Goal: Navigation & Orientation: Find specific page/section

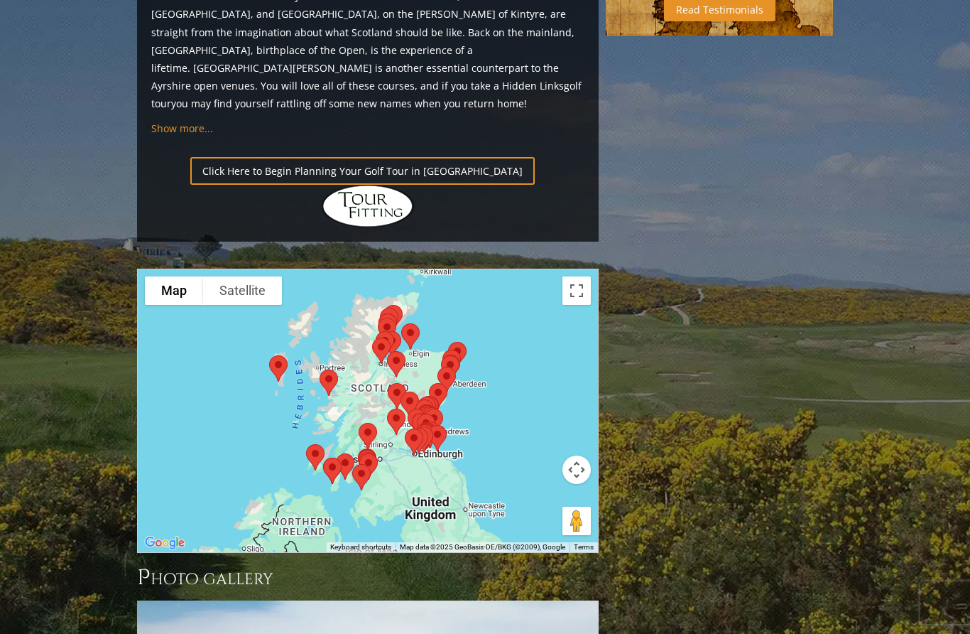
scroll to position [1510, 0]
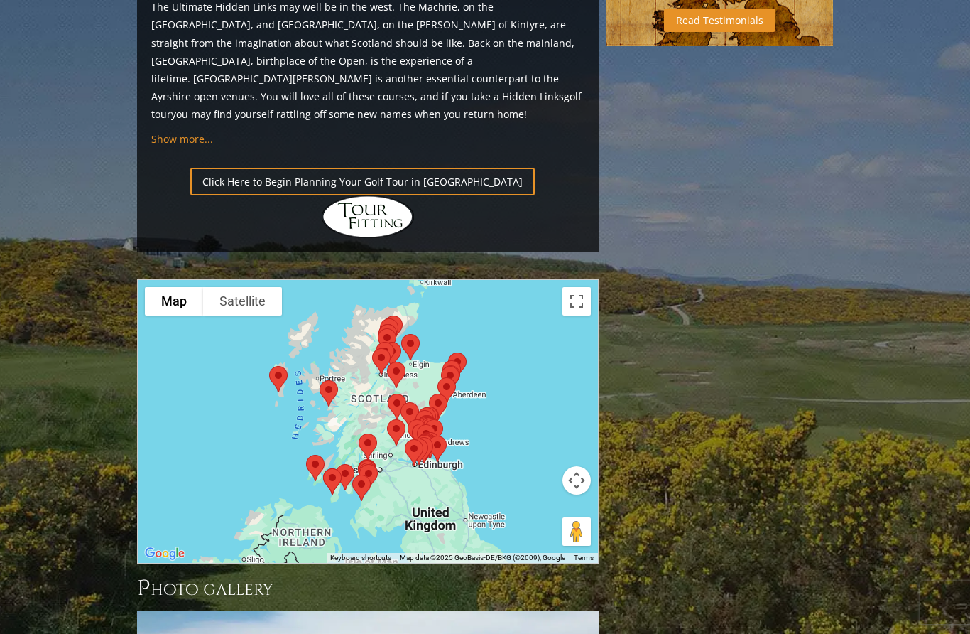
click at [508, 329] on div at bounding box center [368, 419] width 462 height 283
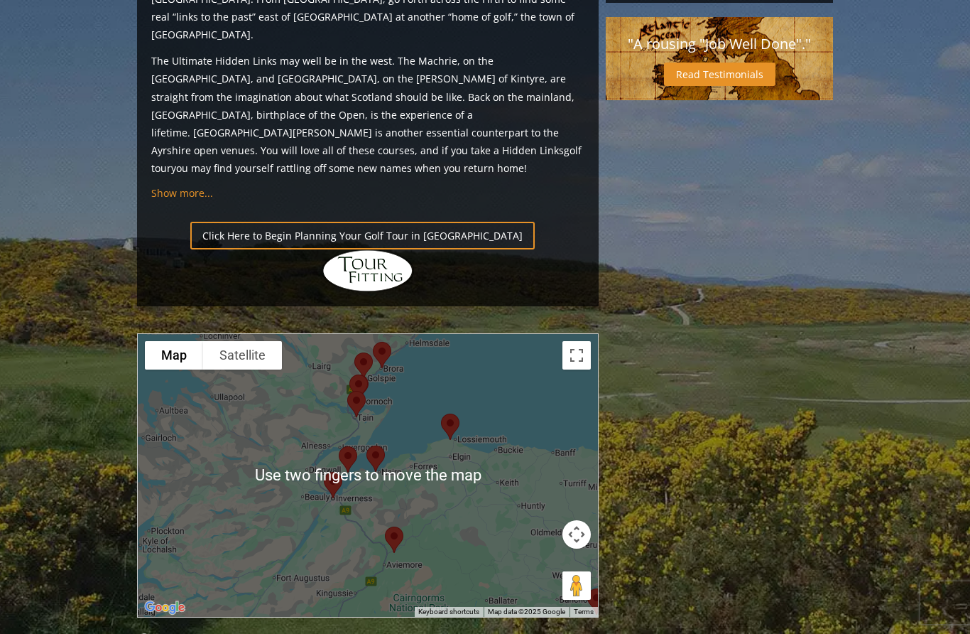
scroll to position [1453, 0]
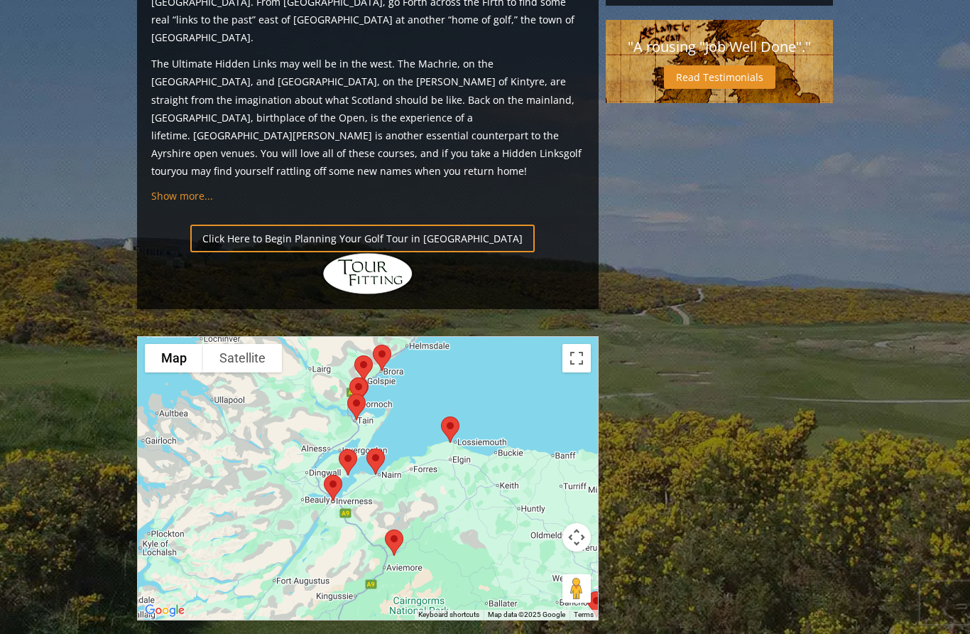
click at [259, 344] on button "Satellite" at bounding box center [242, 358] width 79 height 28
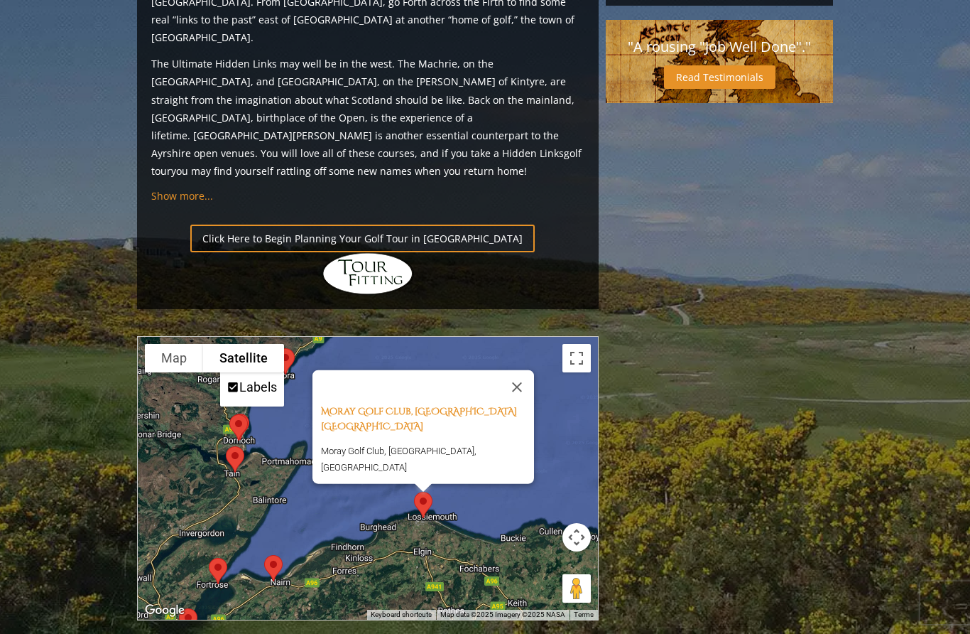
click at [531, 369] on button "Close" at bounding box center [517, 386] width 34 height 34
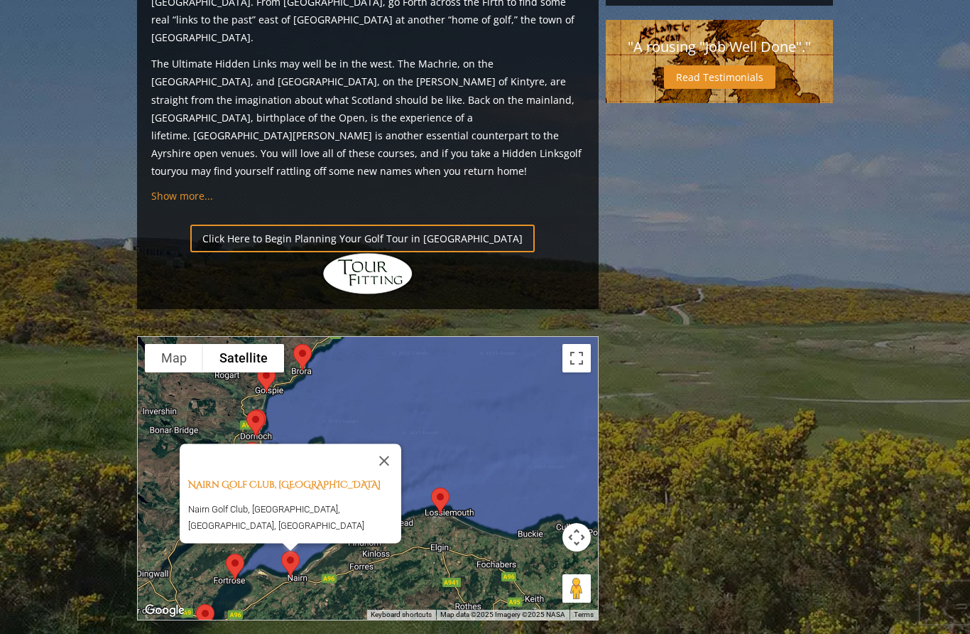
click at [391, 443] on button "Close" at bounding box center [384, 460] width 34 height 34
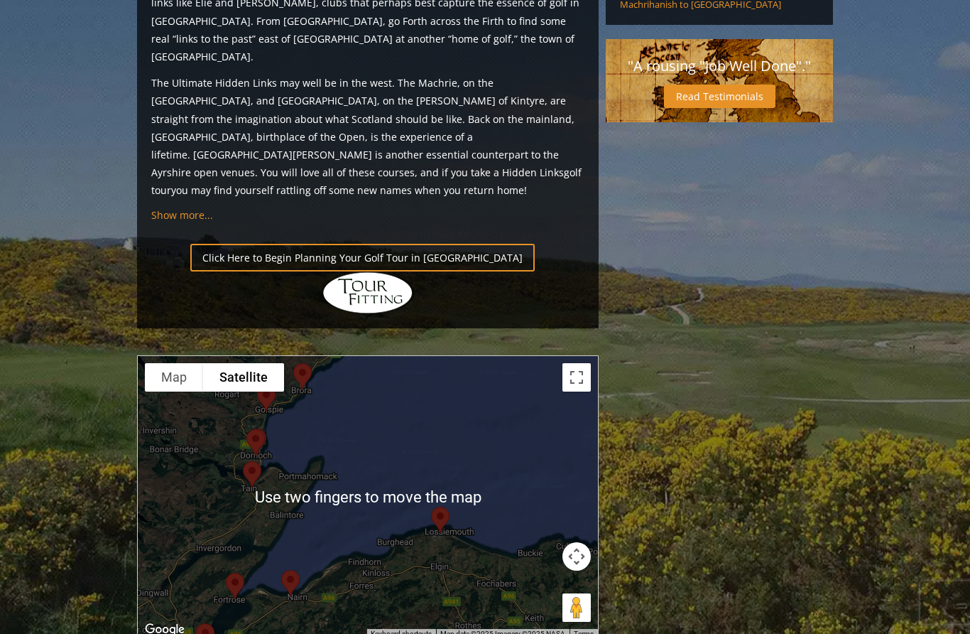
scroll to position [1434, 0]
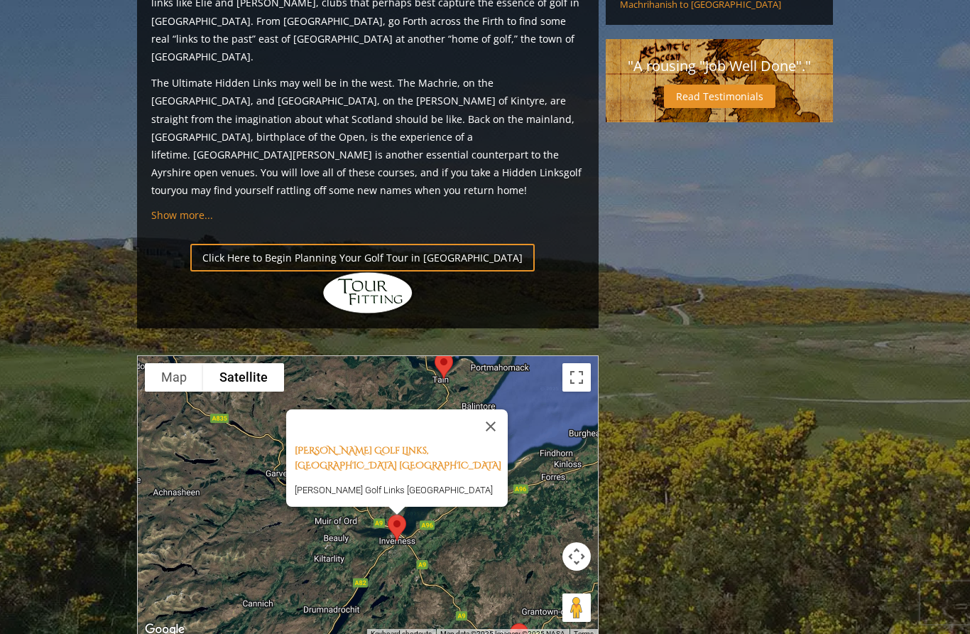
click at [506, 409] on button "Close" at bounding box center [491, 426] width 34 height 34
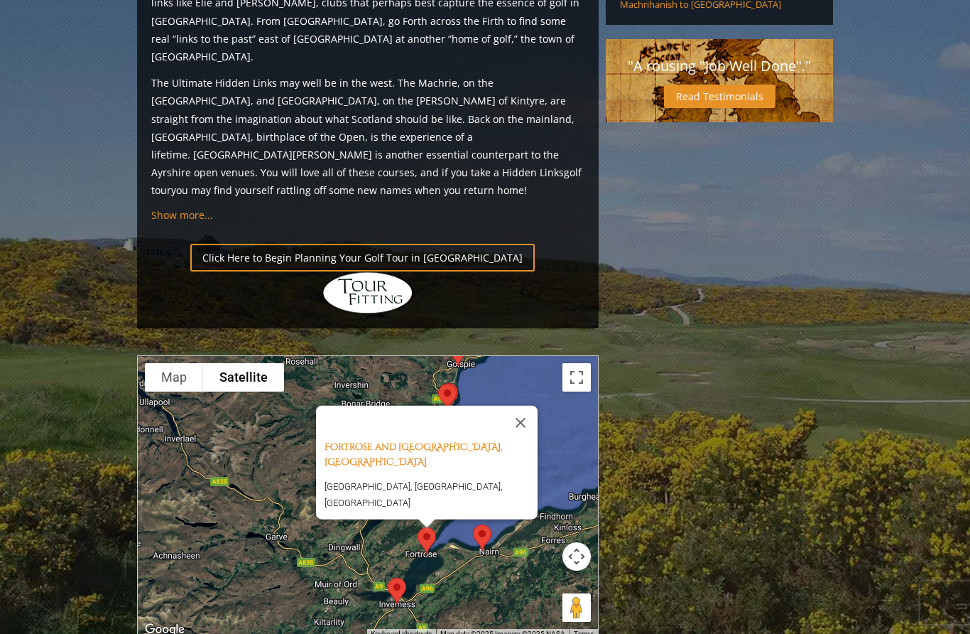
click at [528, 405] on button "Close" at bounding box center [521, 422] width 34 height 34
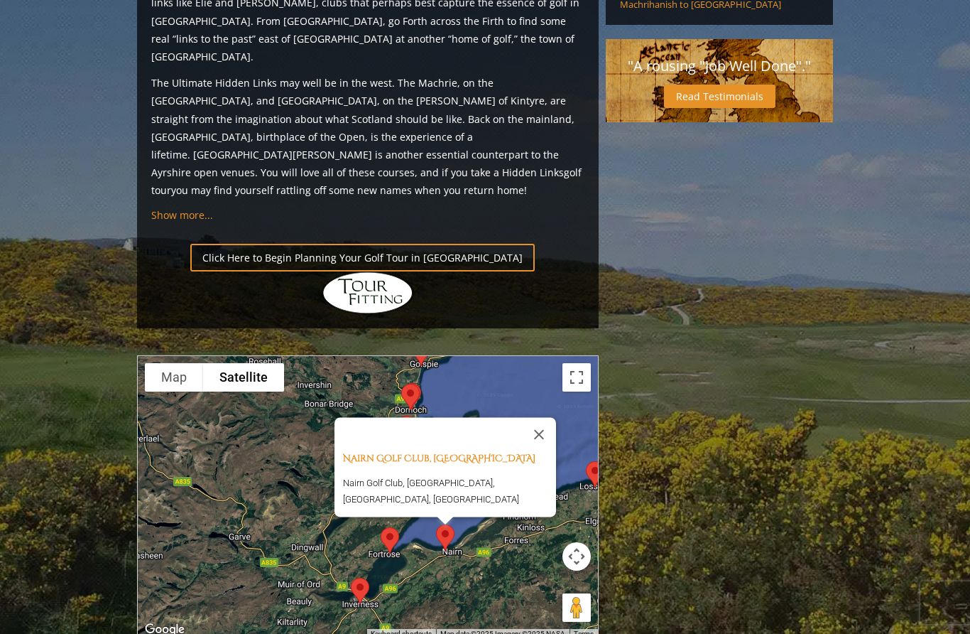
click at [545, 417] on button "Close" at bounding box center [539, 434] width 34 height 34
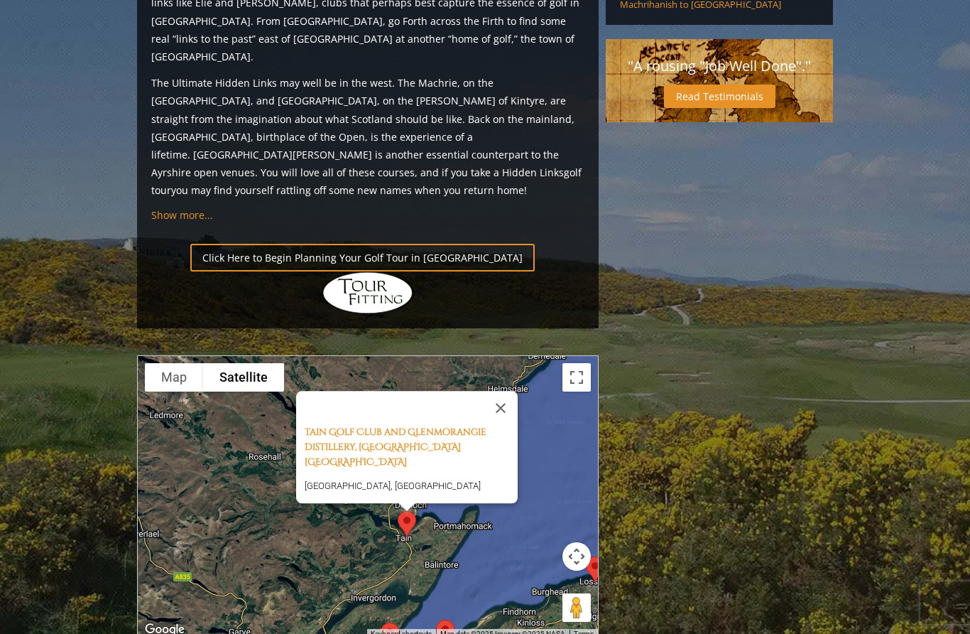
click at [509, 391] on button "Close" at bounding box center [501, 408] width 34 height 34
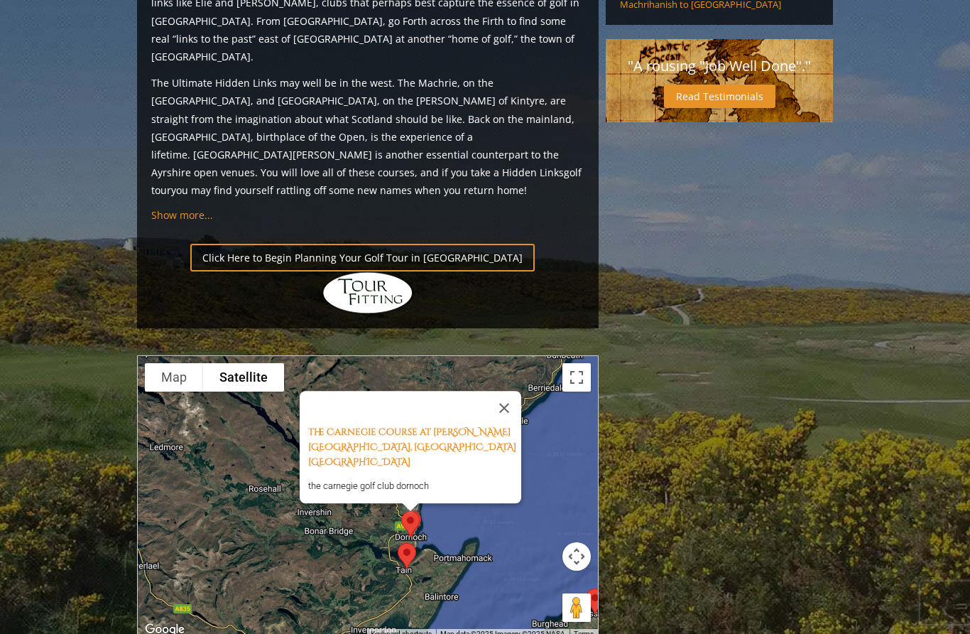
click at [514, 391] on button "Close" at bounding box center [504, 408] width 34 height 34
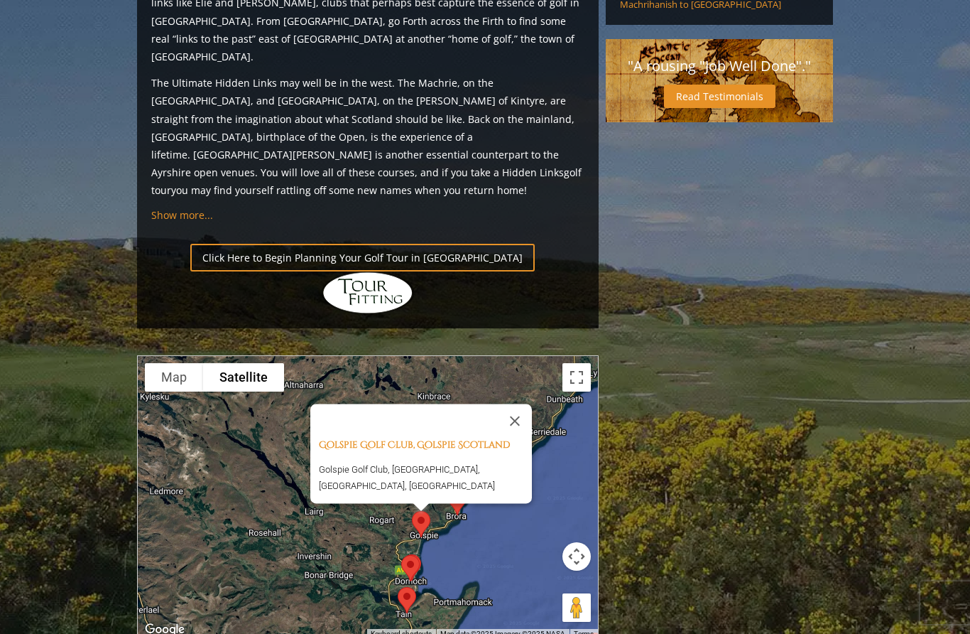
click at [525, 404] on button "Close" at bounding box center [515, 421] width 34 height 34
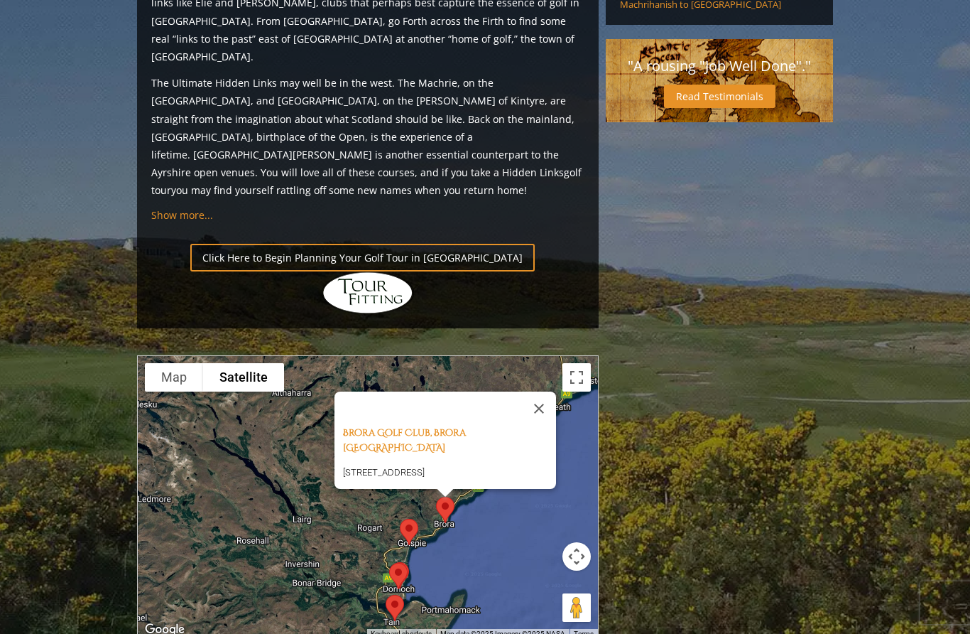
click at [547, 391] on button "Close" at bounding box center [539, 408] width 34 height 34
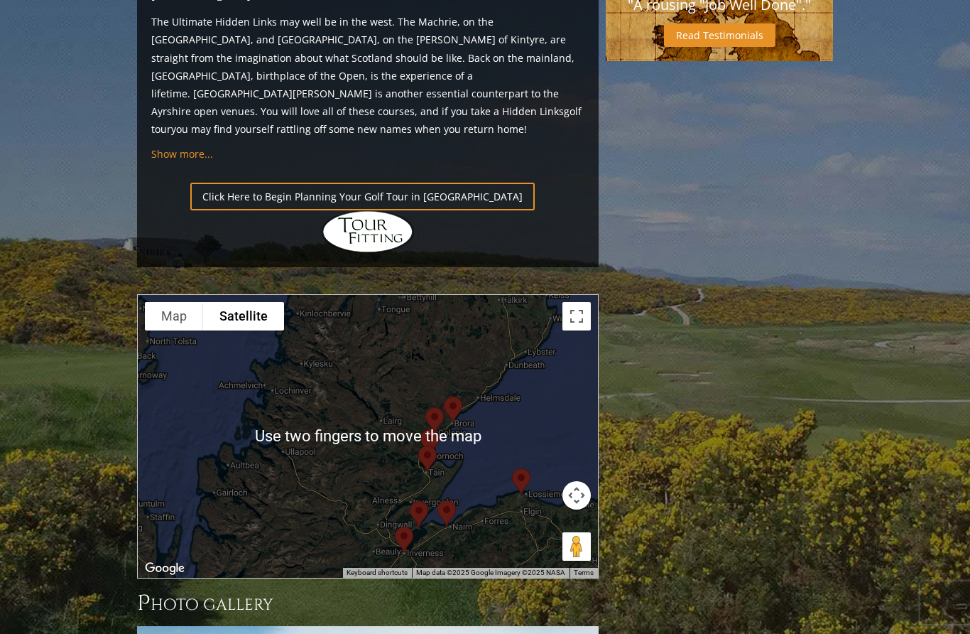
scroll to position [1493, 0]
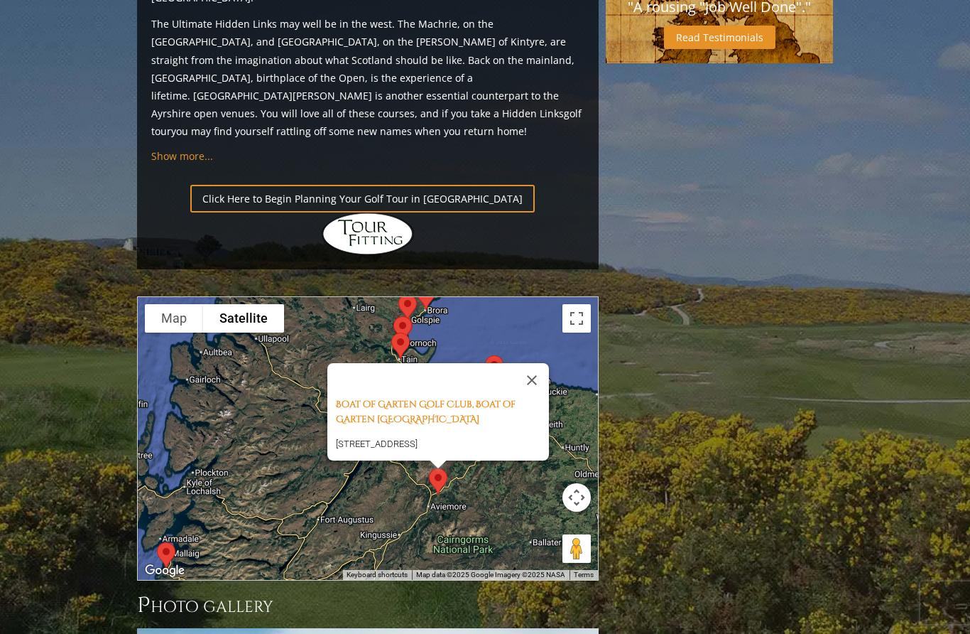
click at [546, 363] on button "Close" at bounding box center [532, 380] width 34 height 34
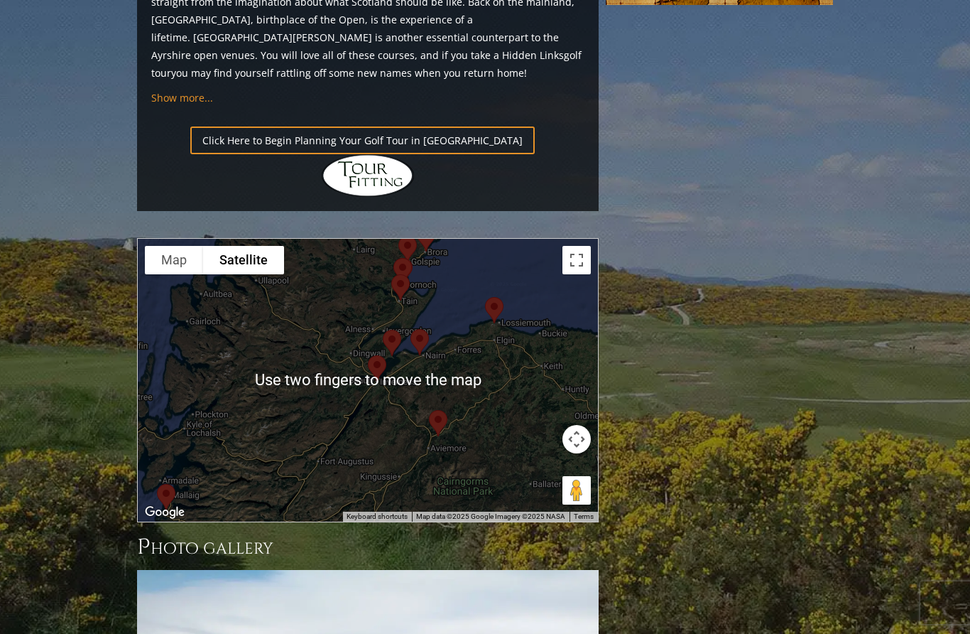
scroll to position [1546, 0]
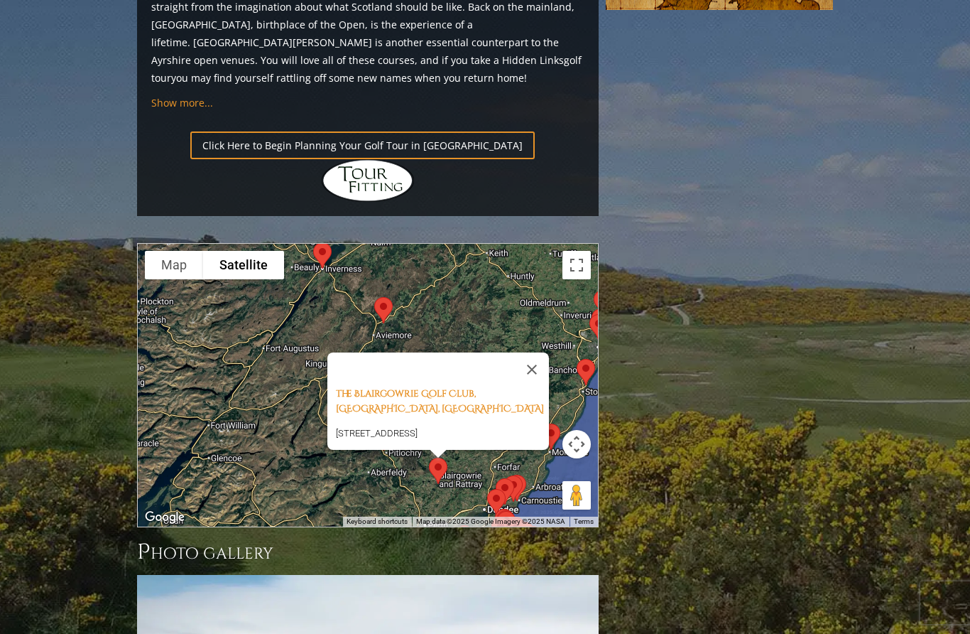
click at [545, 352] on button "Close" at bounding box center [532, 369] width 34 height 34
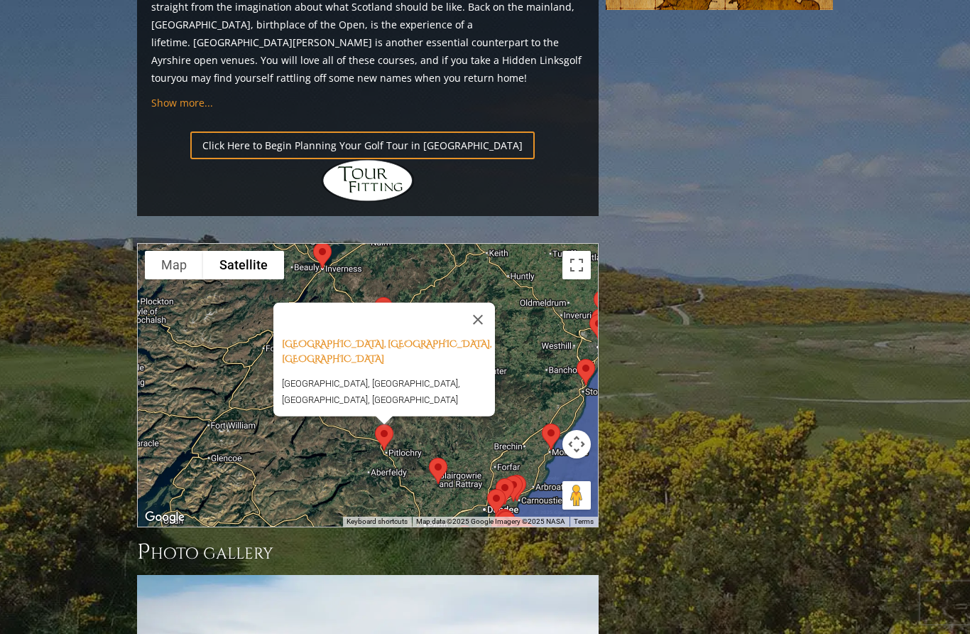
click at [494, 302] on button "Close" at bounding box center [478, 319] width 34 height 34
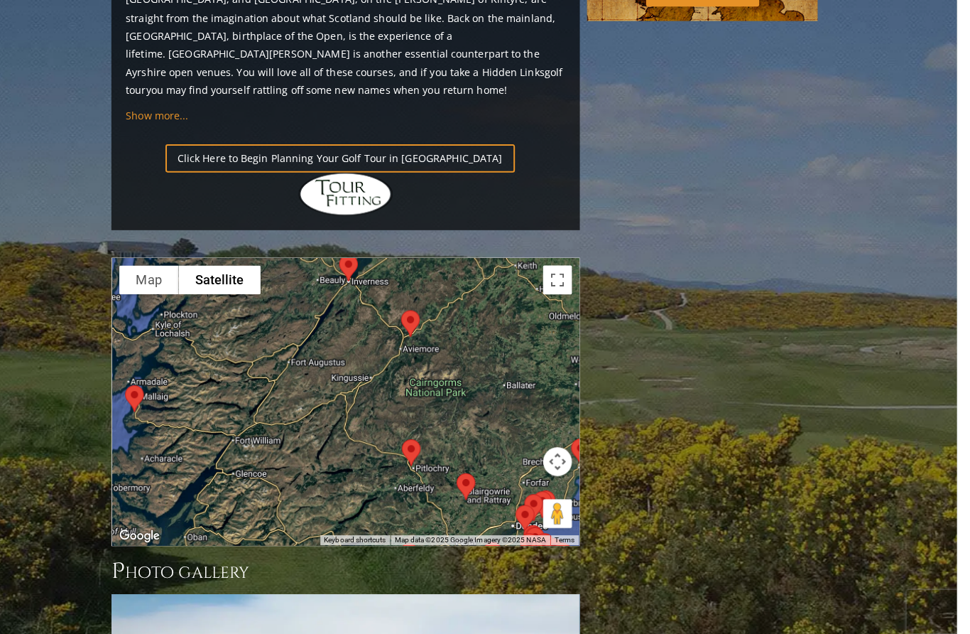
scroll to position [1508, 0]
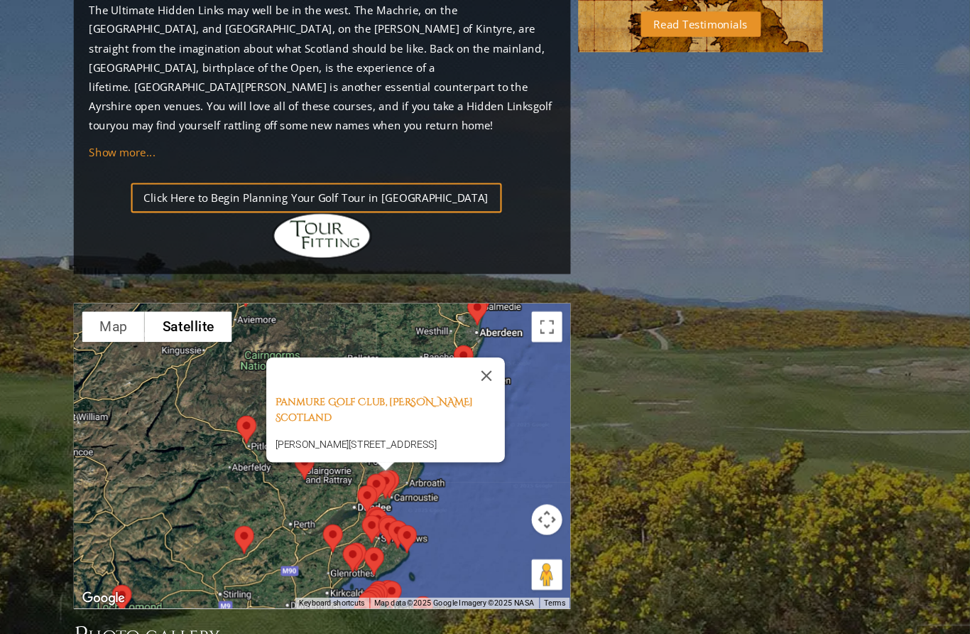
click at [504, 332] on button "Close" at bounding box center [521, 349] width 34 height 34
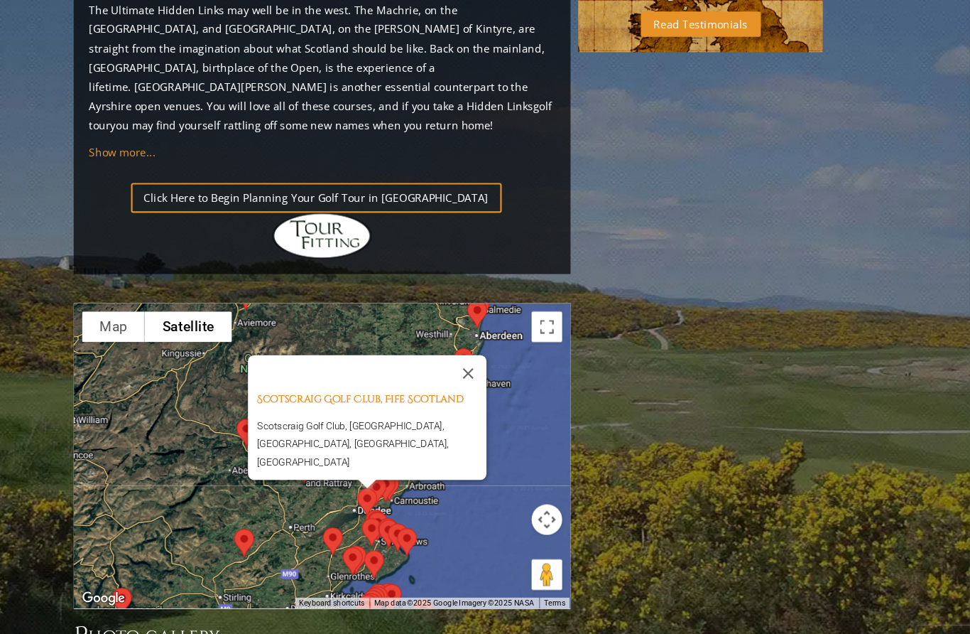
click at [487, 330] on button "Close" at bounding box center [504, 347] width 34 height 34
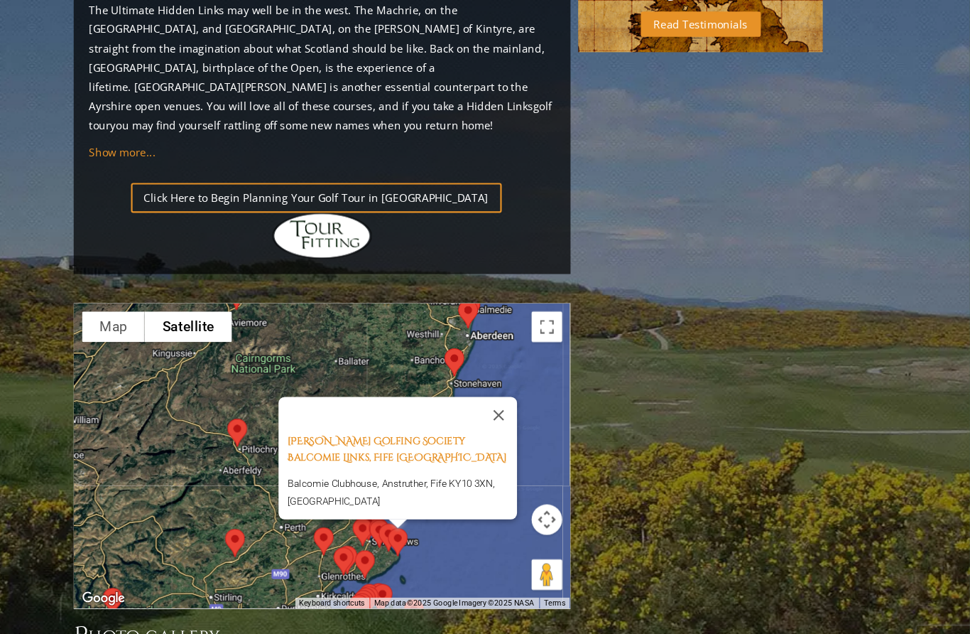
click at [515, 368] on button "Close" at bounding box center [532, 385] width 34 height 34
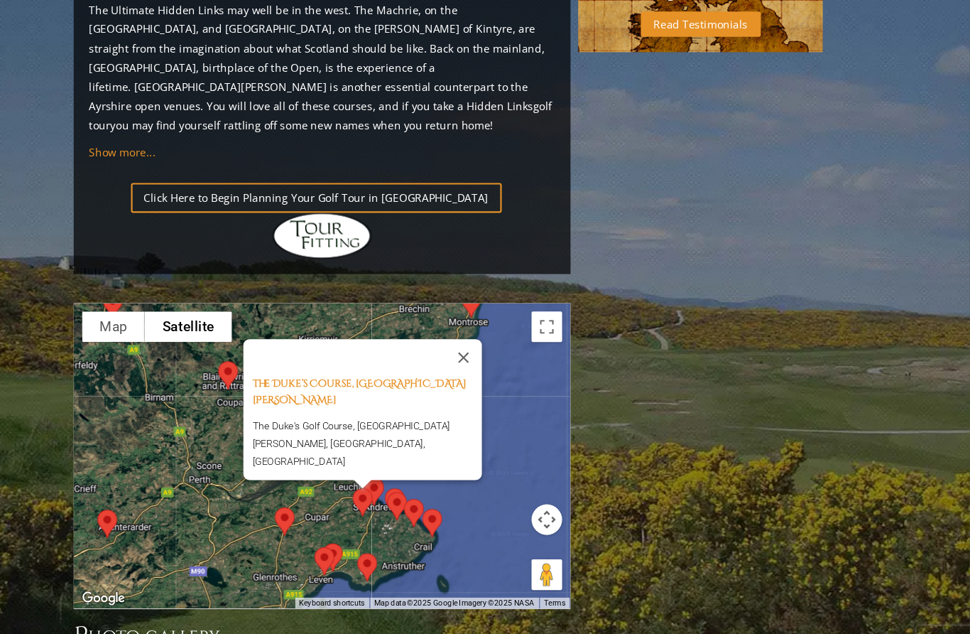
click at [482, 315] on button "Close" at bounding box center [499, 332] width 34 height 34
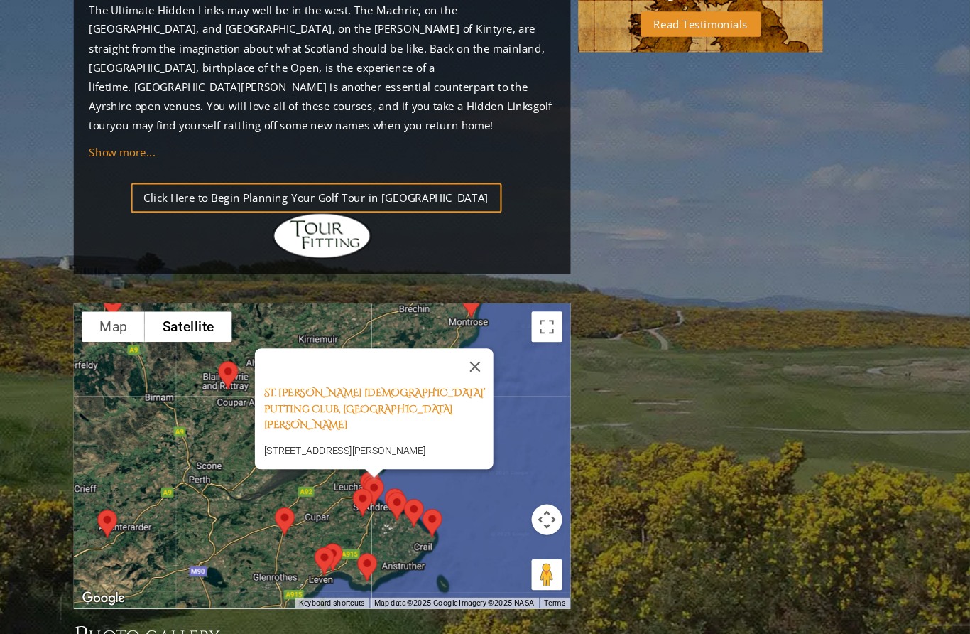
click at [493, 323] on button "Close" at bounding box center [510, 340] width 34 height 34
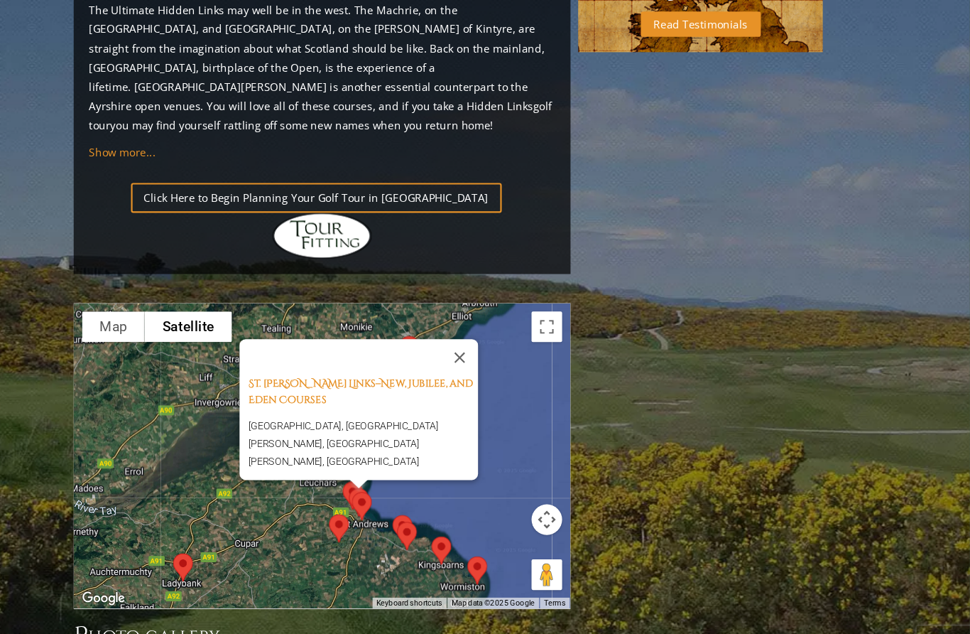
click at [479, 315] on button "Close" at bounding box center [496, 332] width 34 height 34
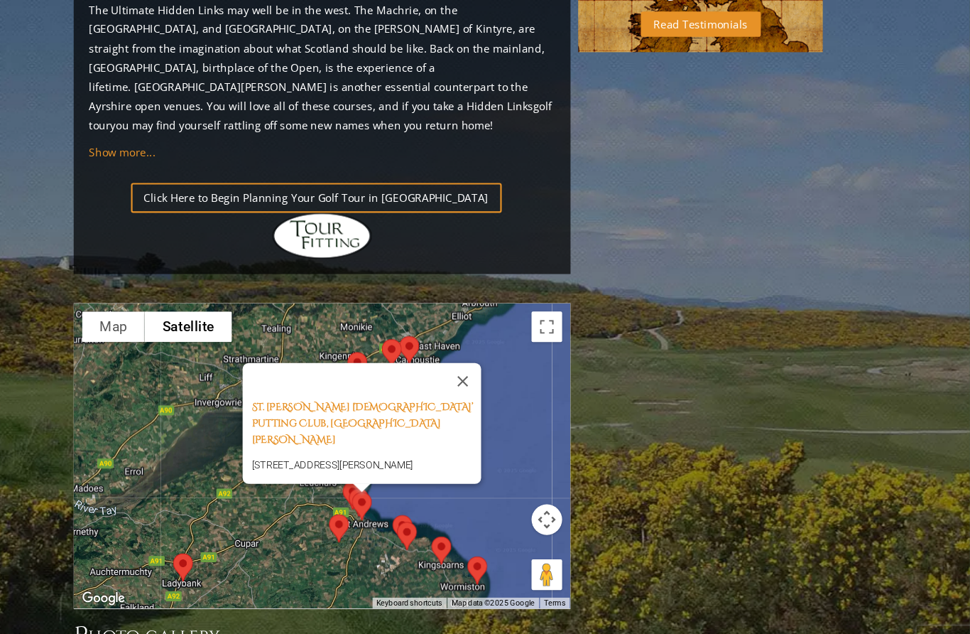
click at [482, 337] on button "Close" at bounding box center [499, 354] width 34 height 34
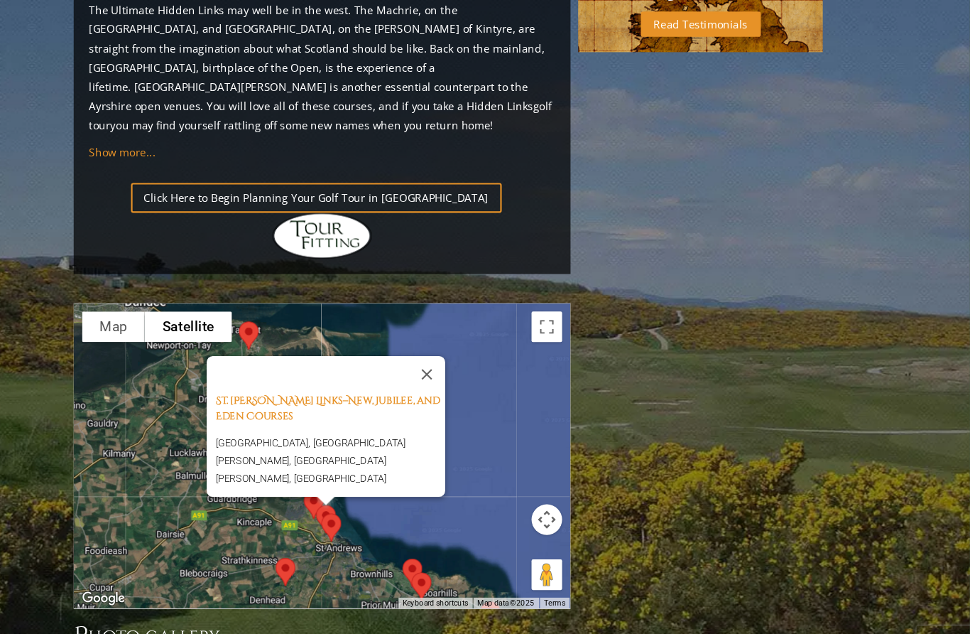
click at [448, 330] on button "Close" at bounding box center [465, 347] width 34 height 34
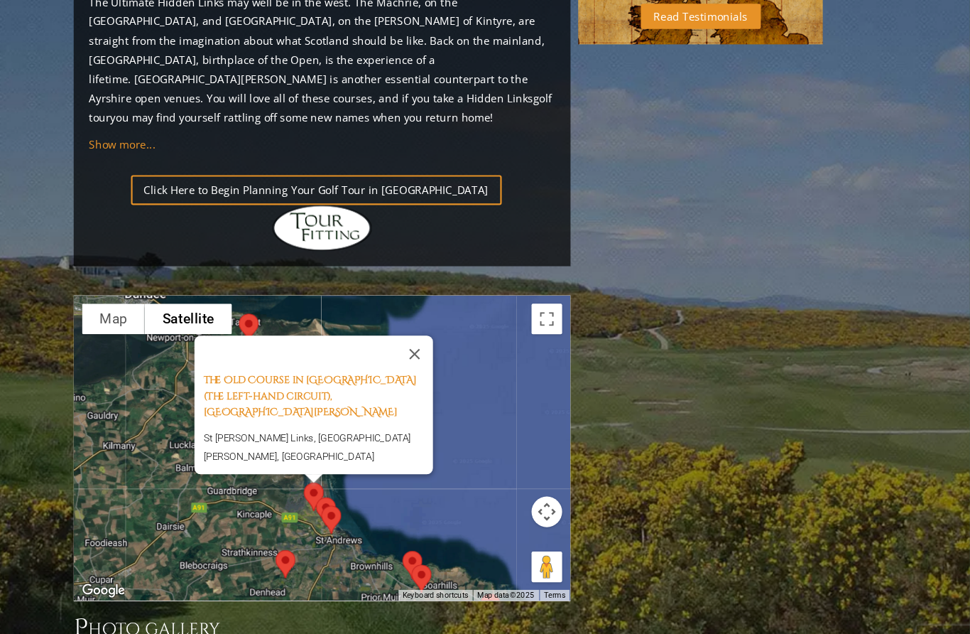
scroll to position [1483, 0]
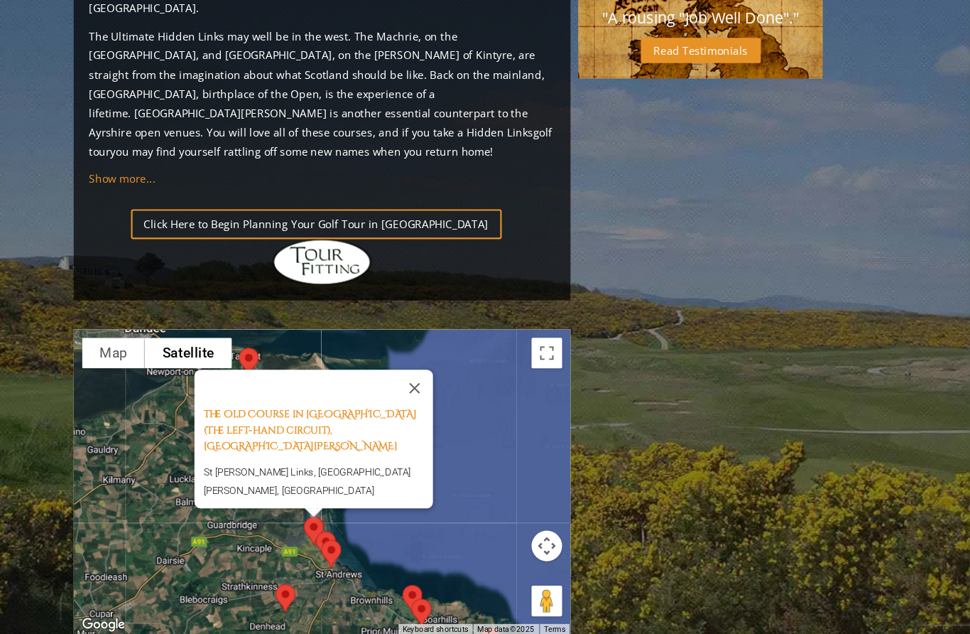
click at [437, 344] on button "Close" at bounding box center [454, 361] width 34 height 34
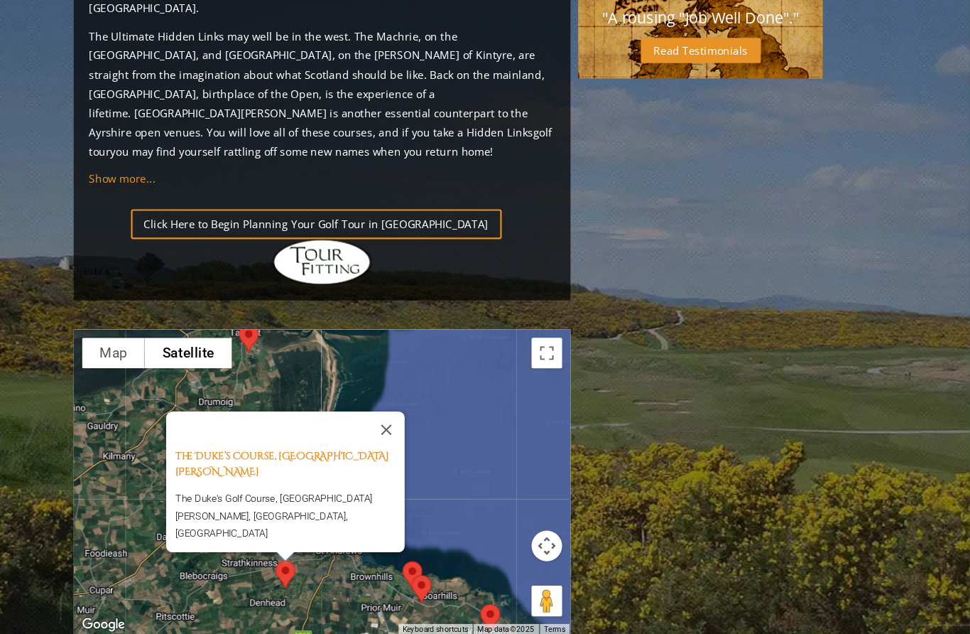
click at [411, 382] on button "Close" at bounding box center [428, 399] width 34 height 34
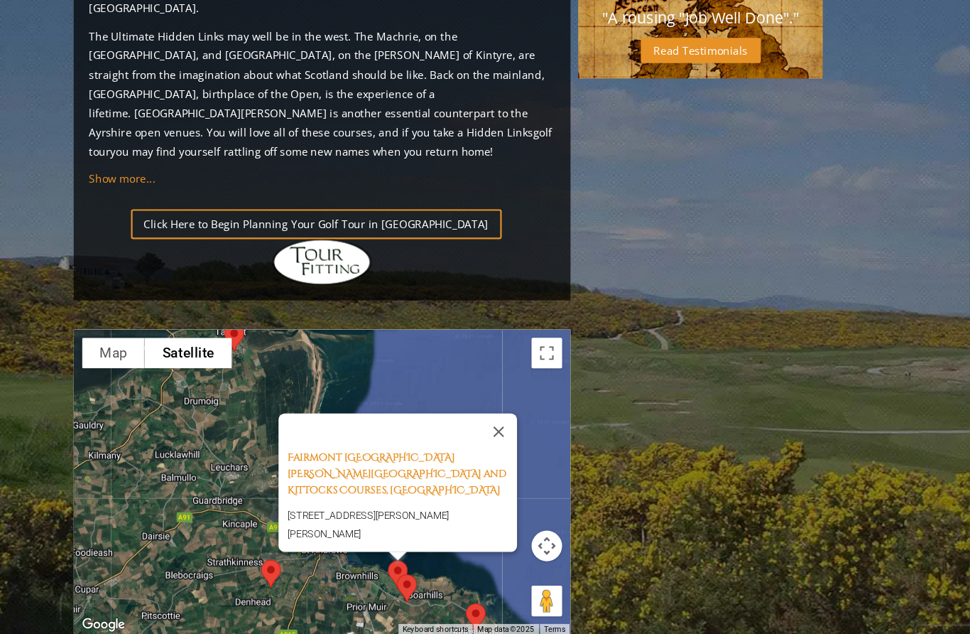
click at [515, 384] on button "Close" at bounding box center [532, 401] width 34 height 34
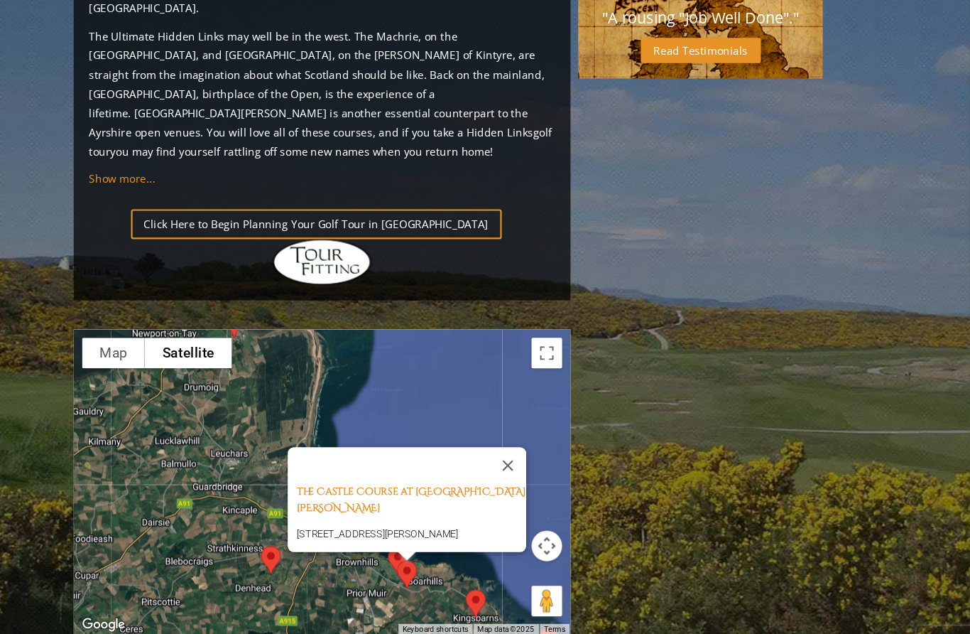
click at [524, 416] on button "Close" at bounding box center [541, 433] width 34 height 34
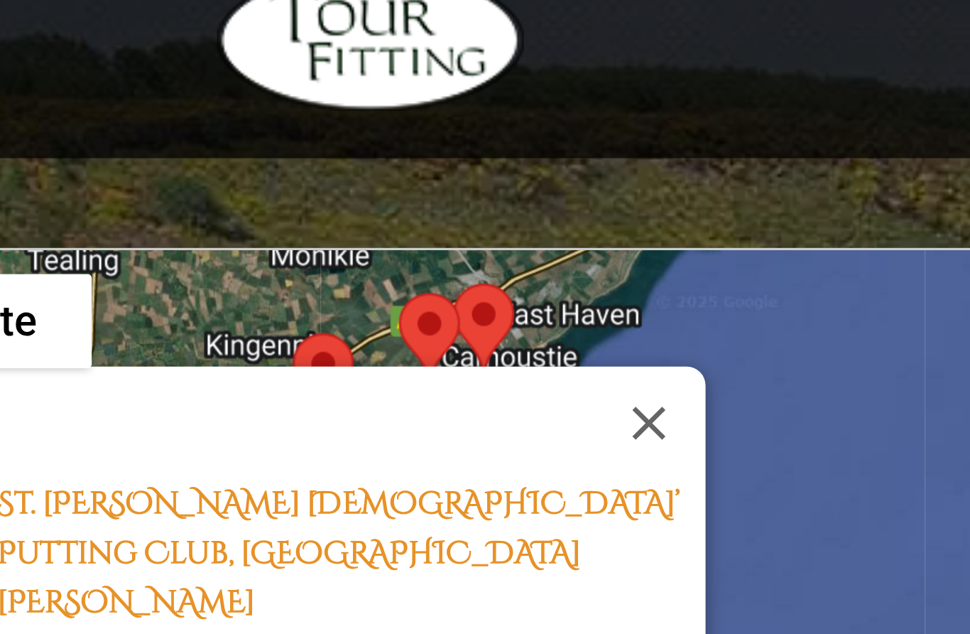
click at [435, 342] on button "Close" at bounding box center [452, 359] width 34 height 34
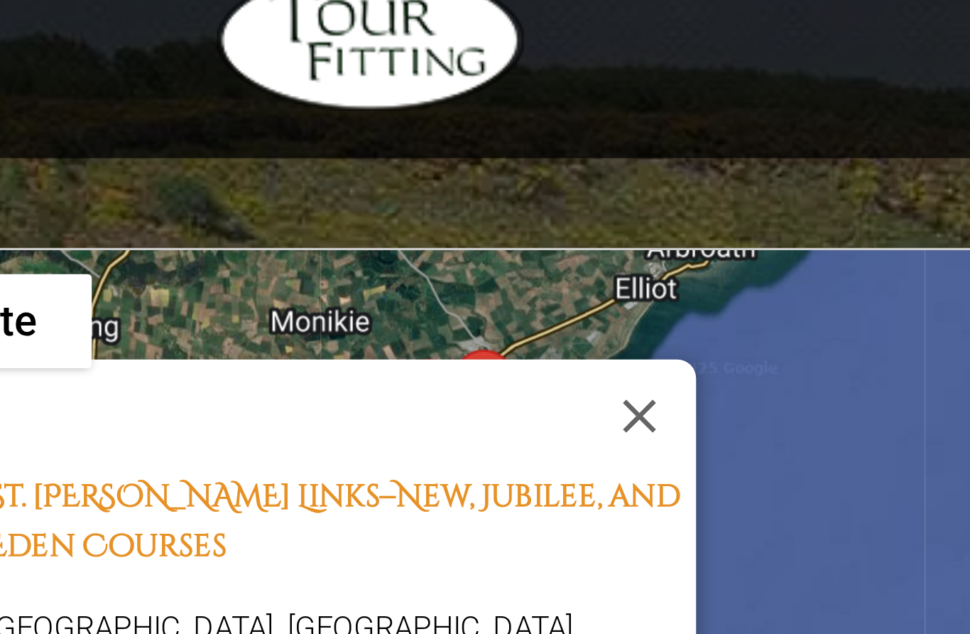
click at [432, 340] on button "Close" at bounding box center [449, 357] width 34 height 34
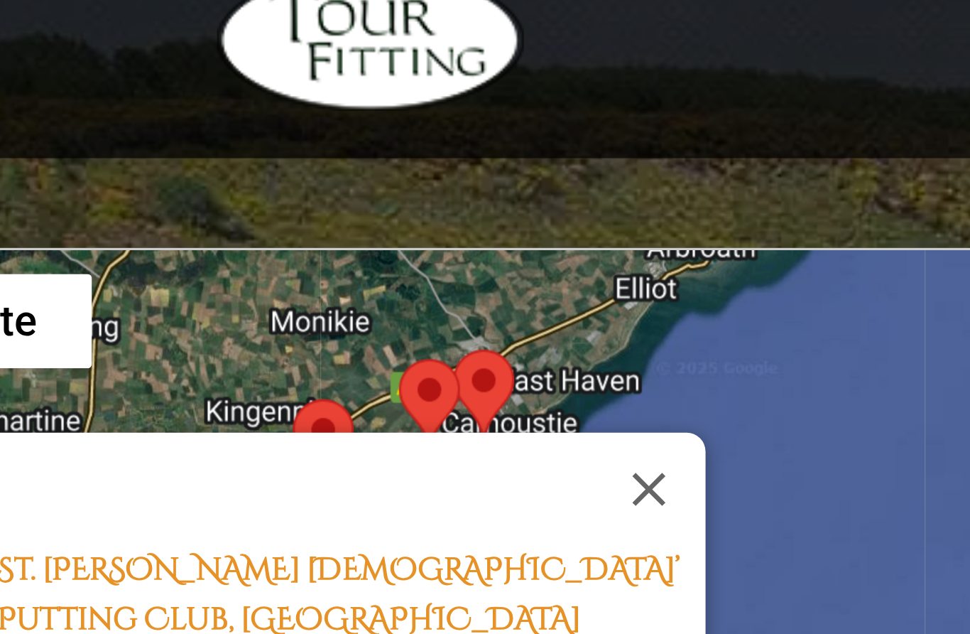
click at [435, 362] on button "Close" at bounding box center [452, 379] width 34 height 34
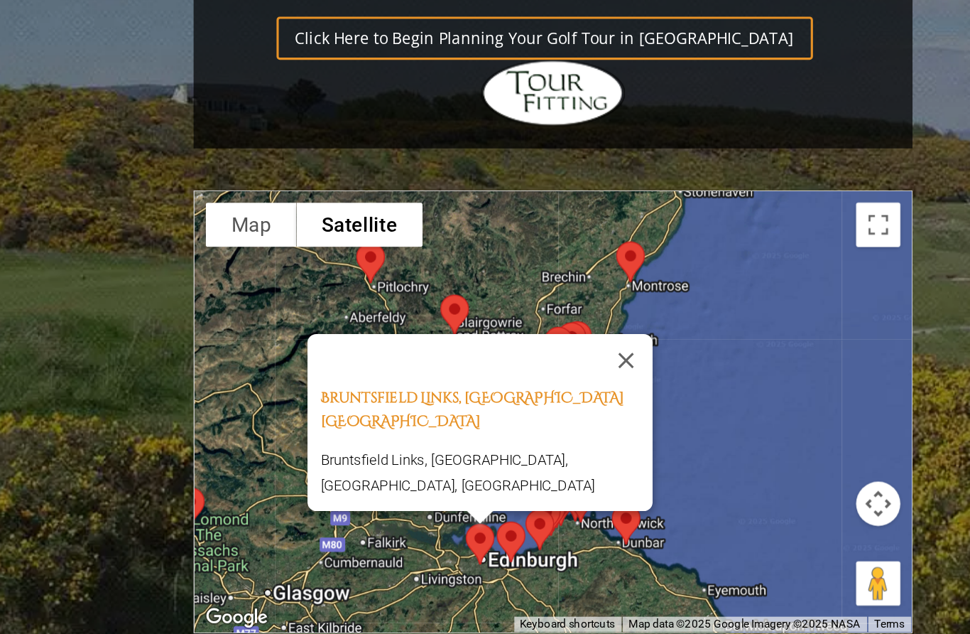
click at [413, 398] on button "Close" at bounding box center [415, 415] width 34 height 34
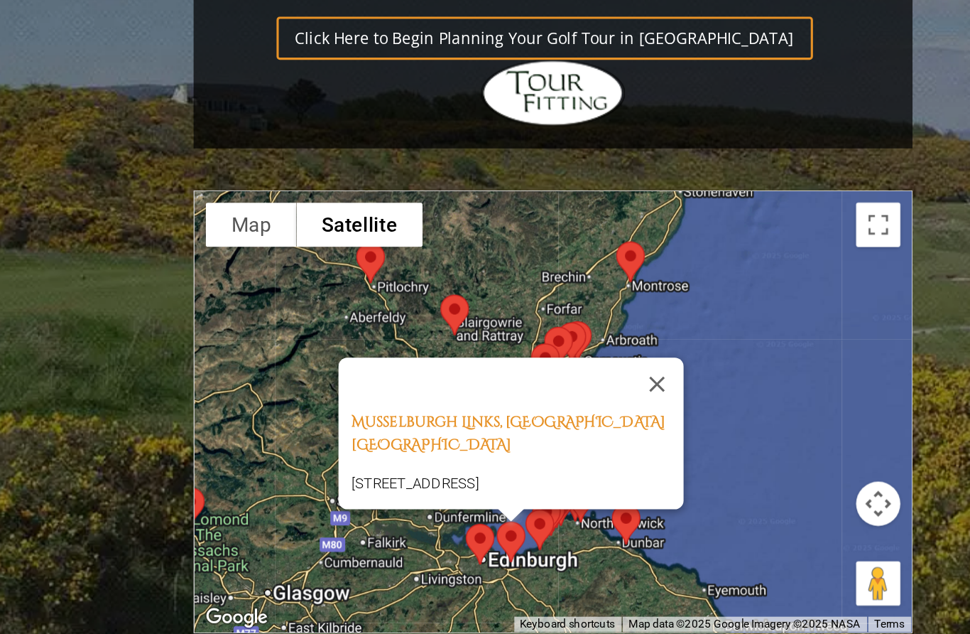
click at [429, 413] on button "Close" at bounding box center [435, 430] width 34 height 34
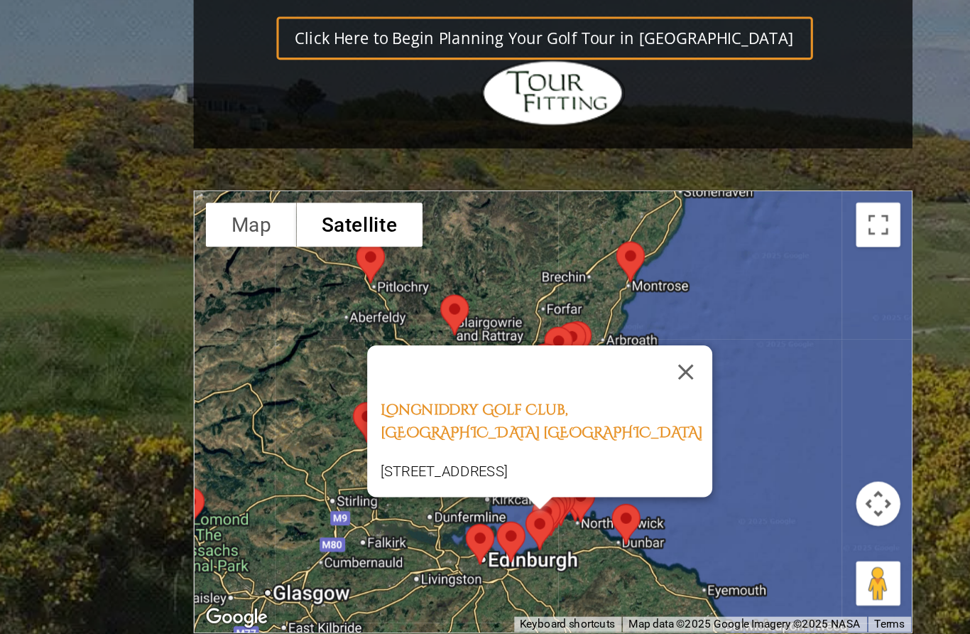
click at [453, 406] on button "Close" at bounding box center [453, 423] width 34 height 34
click at [450, 406] on button "Close" at bounding box center [453, 423] width 34 height 34
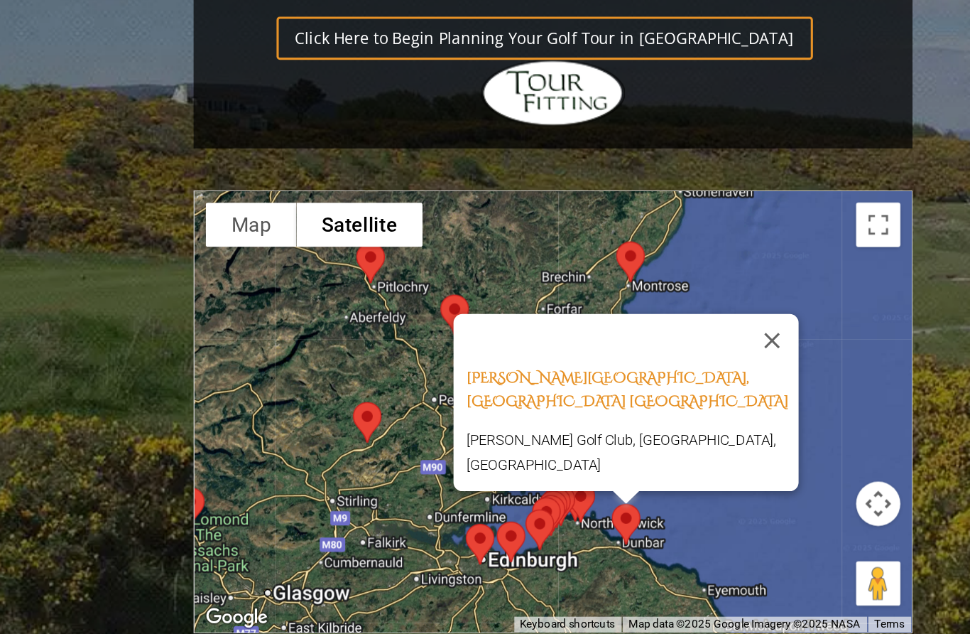
click at [504, 385] on button "Close" at bounding box center [509, 402] width 34 height 34
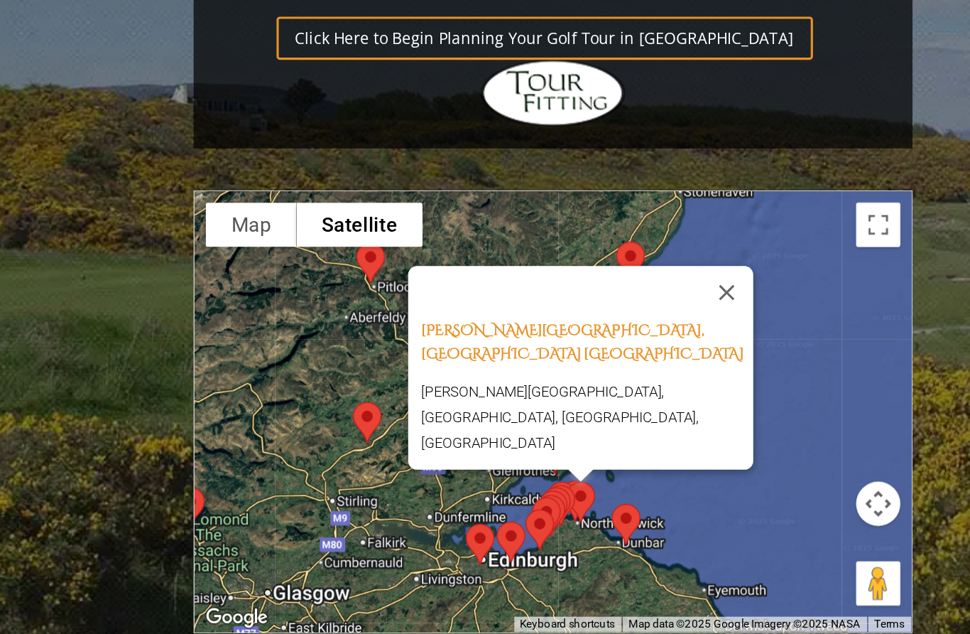
click at [487, 354] on button "Close" at bounding box center [479, 371] width 34 height 34
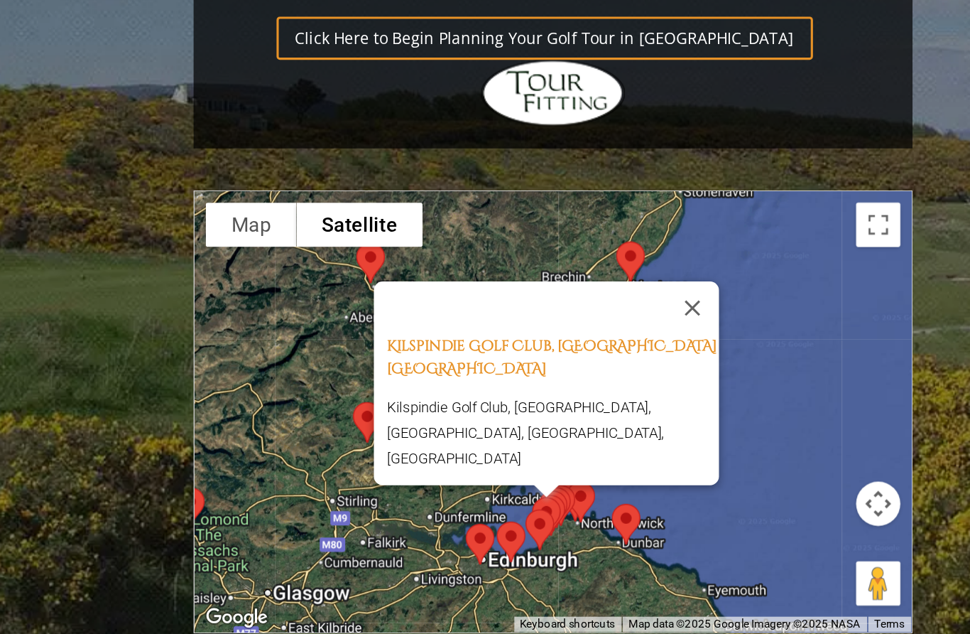
click at [460, 364] on button "Close" at bounding box center [457, 381] width 34 height 34
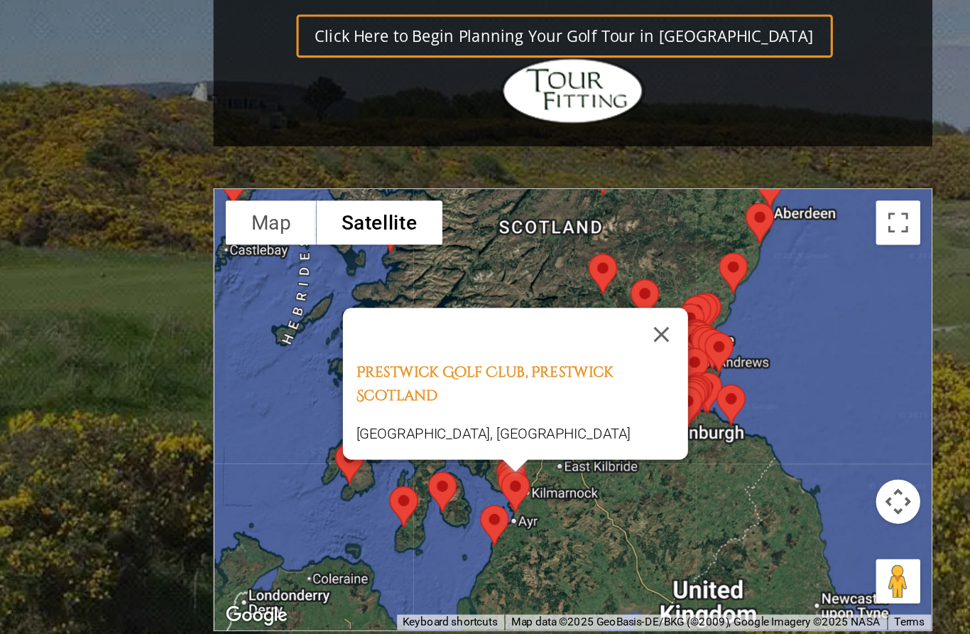
click at [442, 383] on button "Close" at bounding box center [425, 400] width 34 height 34
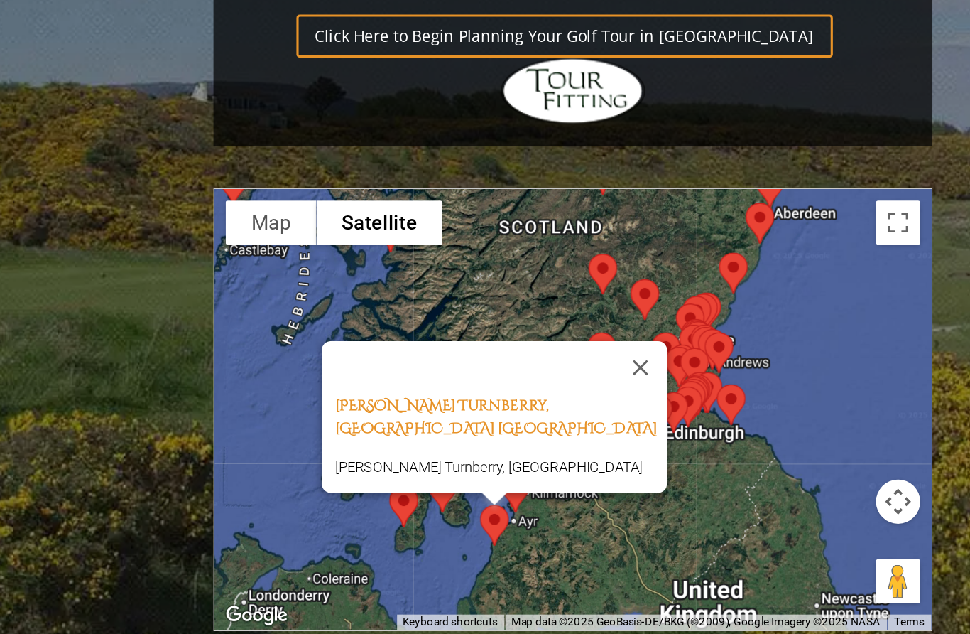
click at [426, 404] on button "Close" at bounding box center [411, 421] width 34 height 34
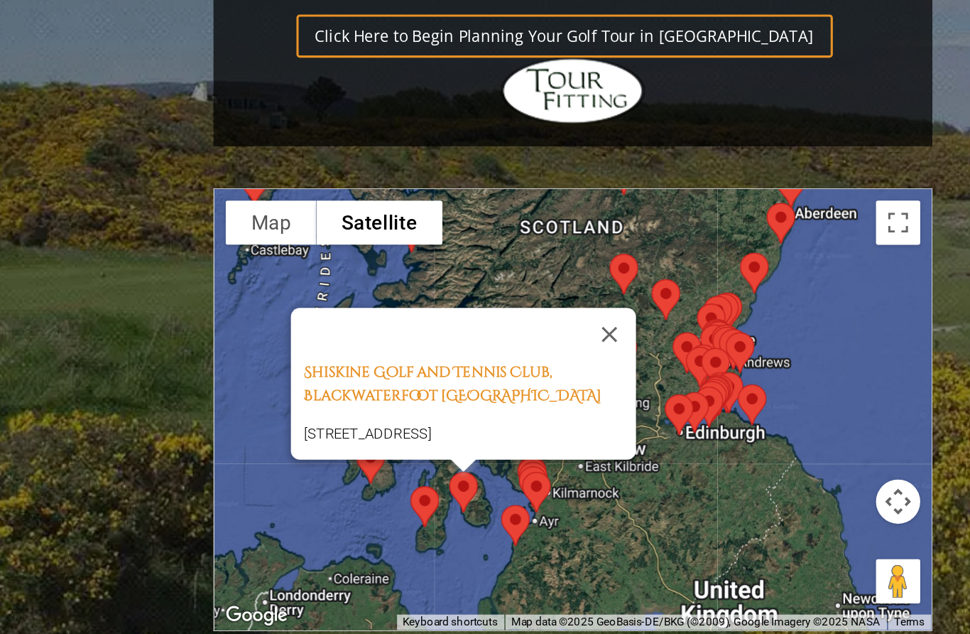
click at [404, 383] on button "Close" at bounding box center [391, 400] width 34 height 34
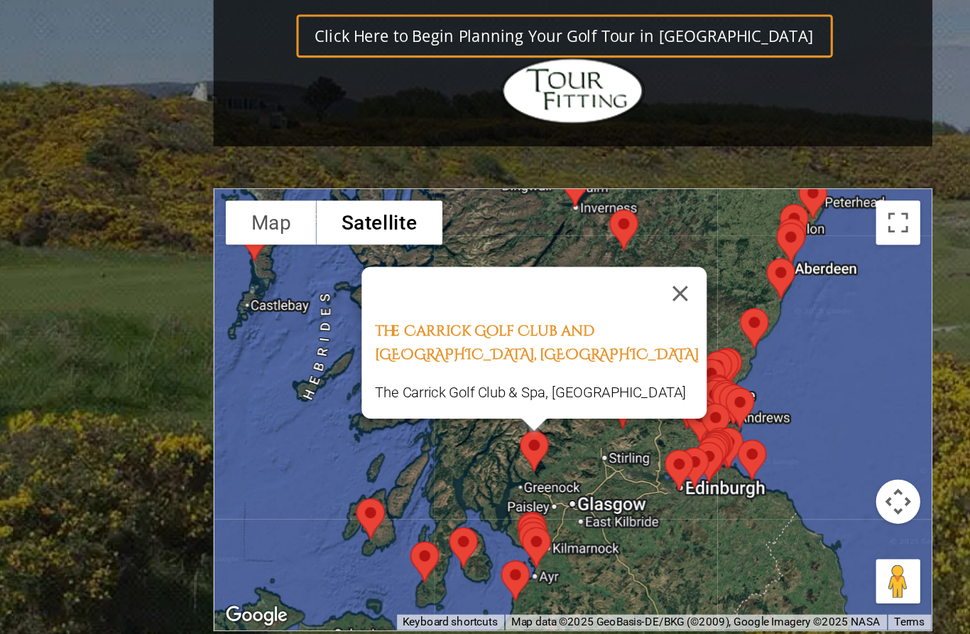
click at [450, 357] on button "Close" at bounding box center [437, 374] width 34 height 34
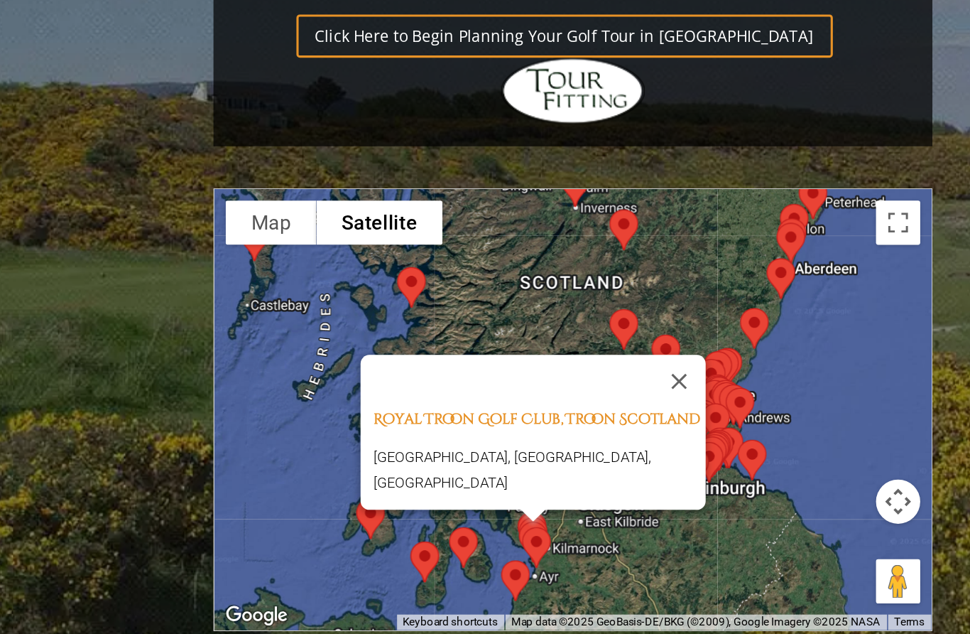
click at [445, 413] on button "Close" at bounding box center [436, 430] width 34 height 34
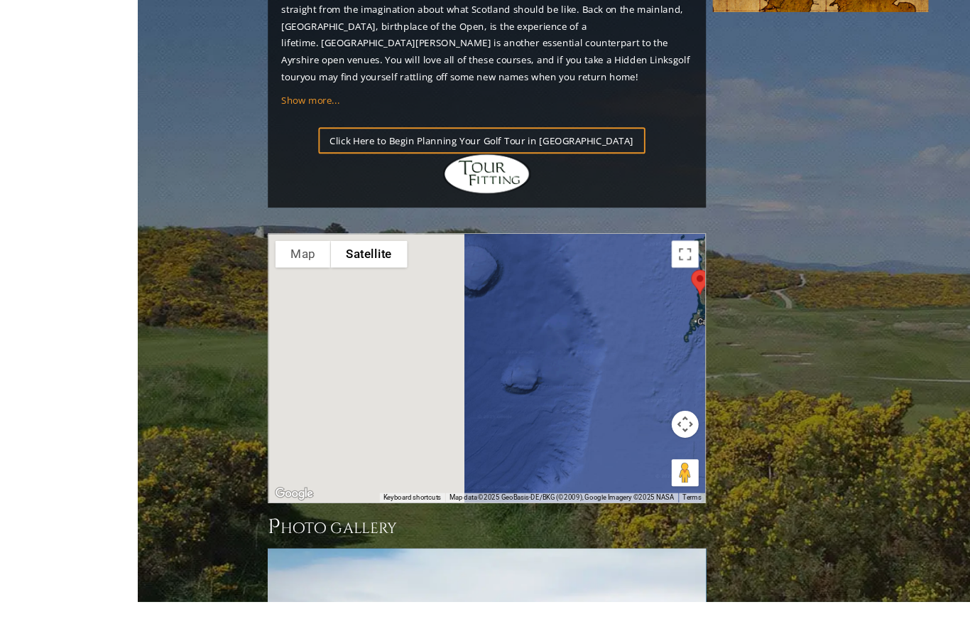
scroll to position [1557, 0]
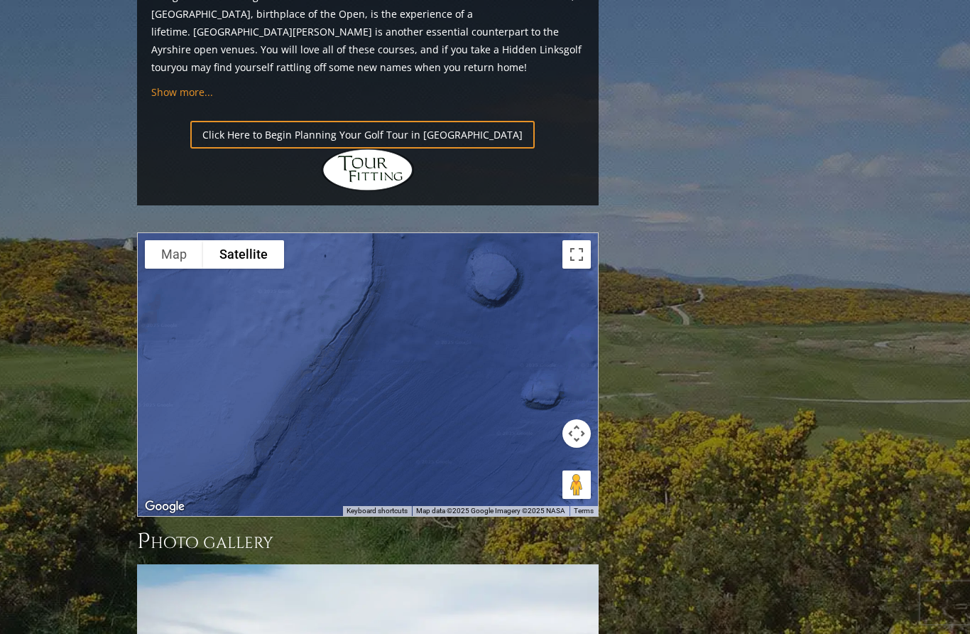
click at [583, 240] on button "Toggle fullscreen view" at bounding box center [577, 254] width 28 height 28
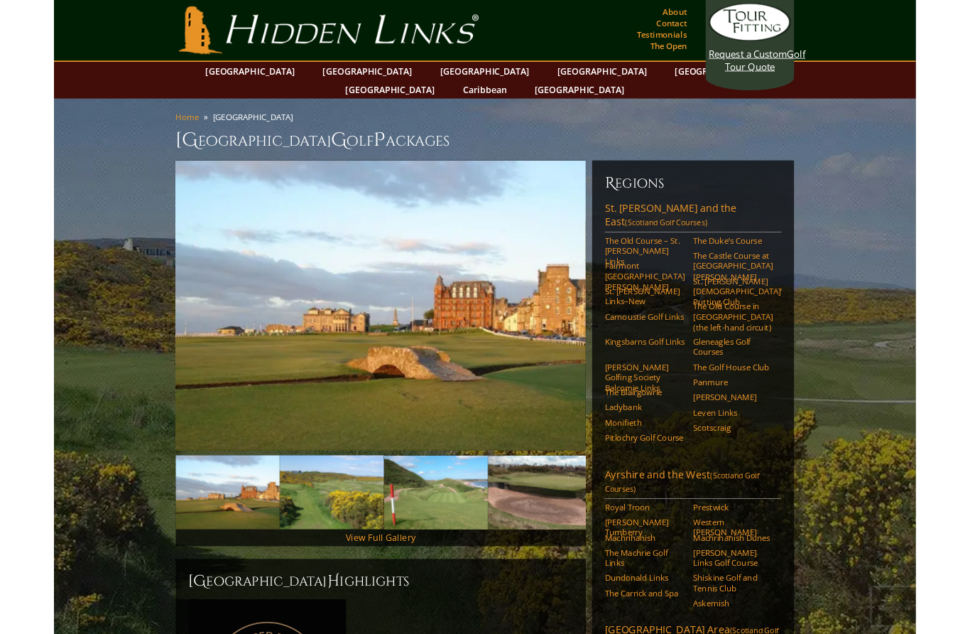
scroll to position [1496, 0]
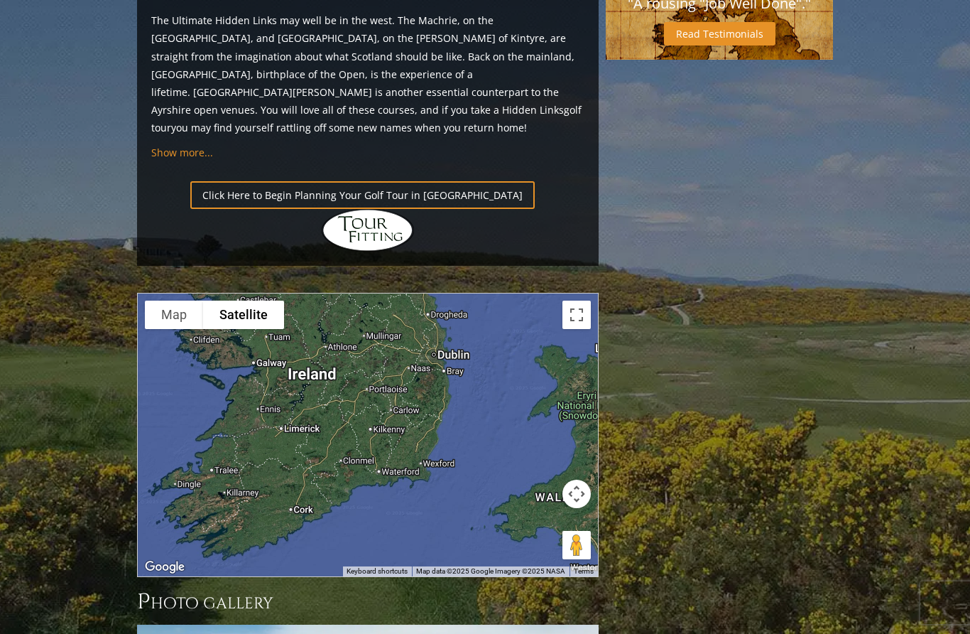
click at [574, 301] on button "Toggle fullscreen view" at bounding box center [577, 315] width 28 height 28
